Goal: Information Seeking & Learning: Learn about a topic

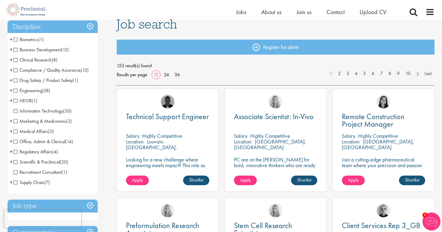
scroll to position [44, 0]
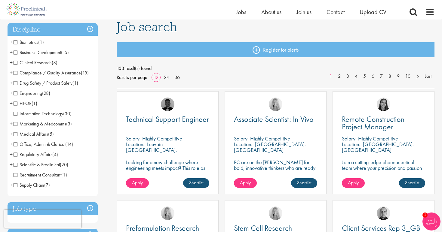
click at [16, 44] on span "Biometrics" at bounding box center [26, 42] width 25 height 6
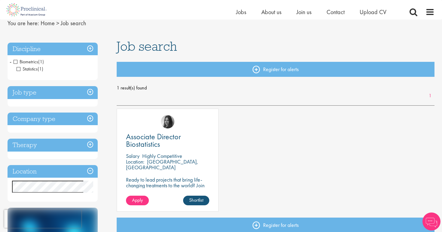
scroll to position [25, 0]
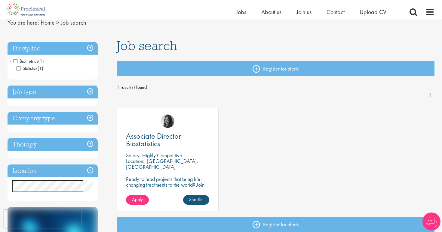
click at [16, 60] on span "Biometrics" at bounding box center [26, 61] width 25 height 6
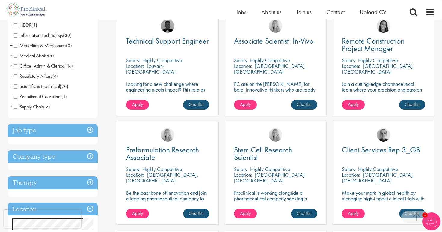
scroll to position [124, 0]
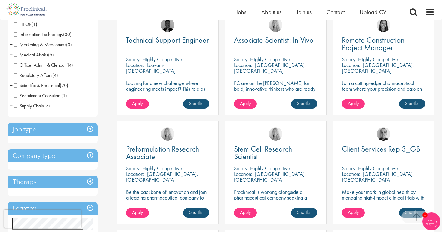
click at [264, 74] on div "Location: Tarrytown, USA" at bounding box center [275, 68] width 83 height 12
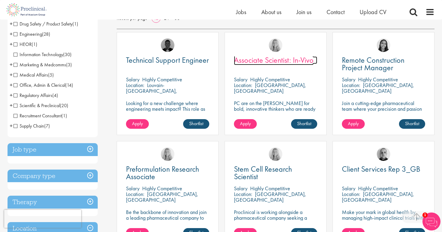
click at [264, 57] on span "Associate Scientist: In-Vivo" at bounding box center [274, 60] width 80 height 10
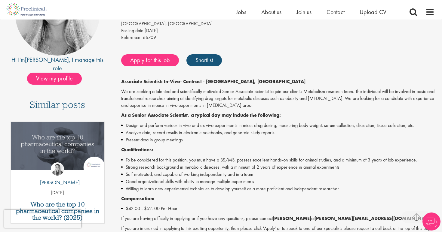
scroll to position [101, 0]
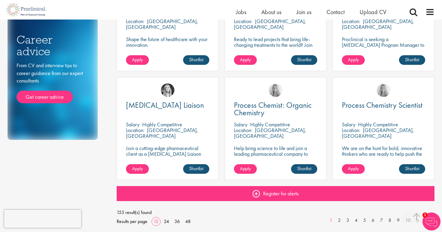
scroll to position [386, 0]
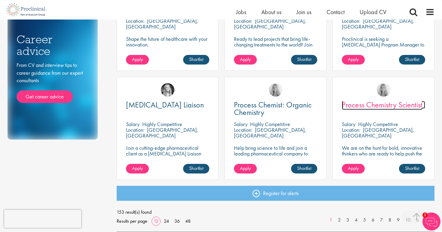
click at [351, 106] on span "Process Chemistry Scientist" at bounding box center [382, 105] width 81 height 10
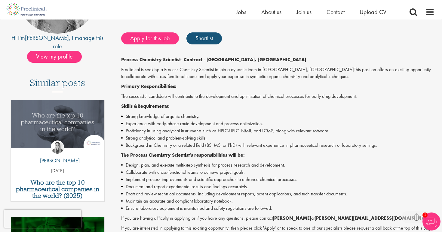
scroll to position [119, 0]
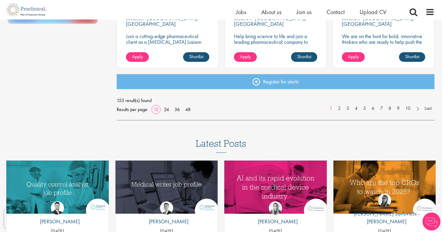
scroll to position [511, 0]
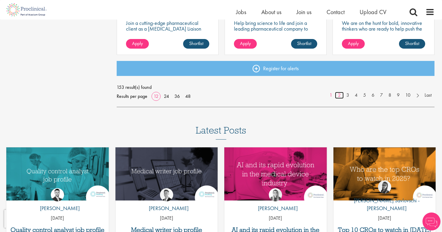
click at [338, 97] on link "2" at bounding box center [339, 95] width 9 height 7
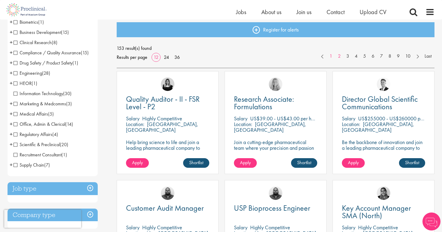
scroll to position [67, 0]
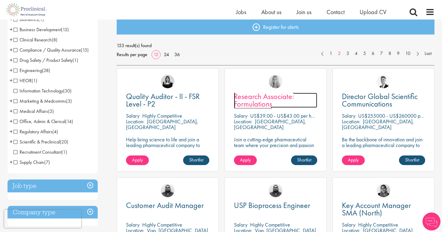
click at [270, 101] on span "Research Associate: Formulations" at bounding box center [264, 100] width 60 height 18
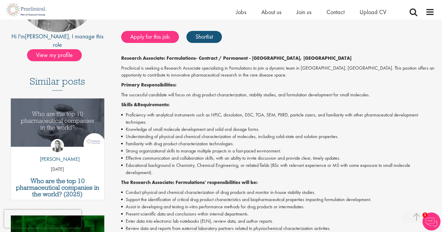
scroll to position [121, 0]
